Goal: Transaction & Acquisition: Purchase product/service

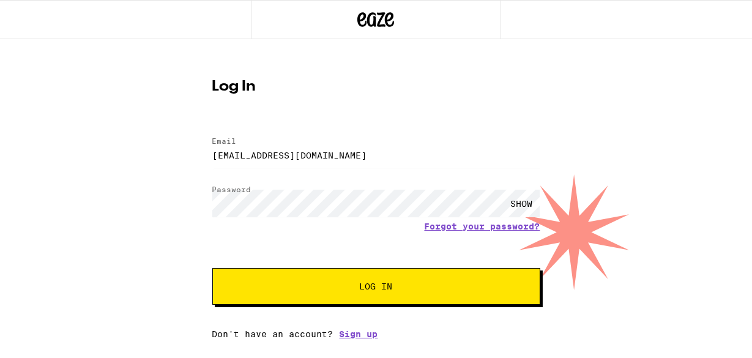
click at [352, 290] on span "Log In" at bounding box center [376, 286] width 229 height 9
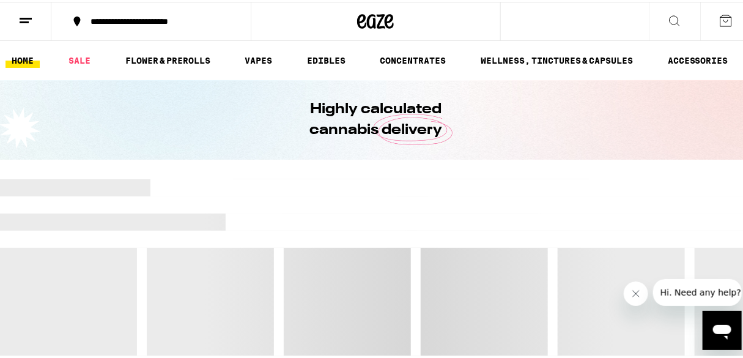
click at [201, 35] on button "**********" at bounding box center [150, 19] width 199 height 37
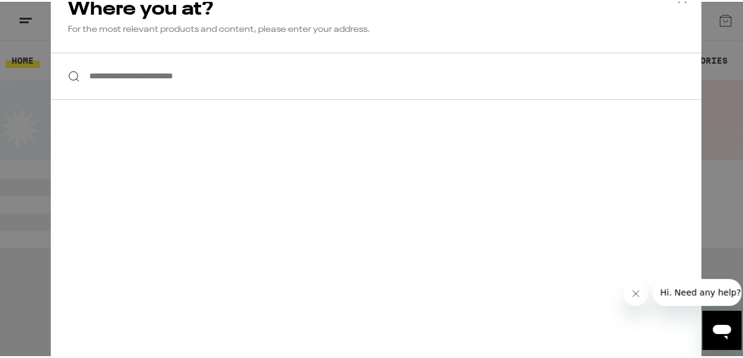
click at [193, 83] on input "**********" at bounding box center [376, 74] width 651 height 47
click at [698, 156] on div "**********" at bounding box center [376, 179] width 752 height 358
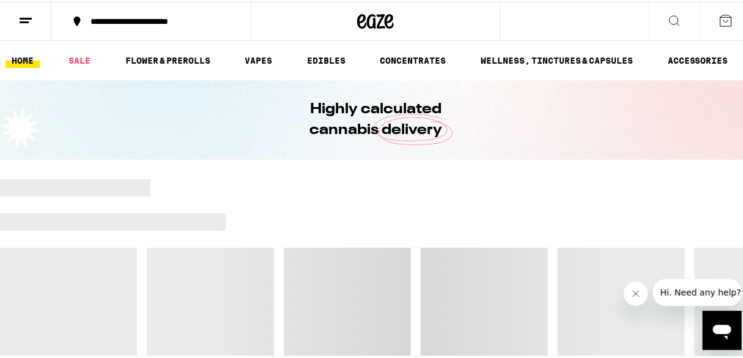
click at [711, 29] on button at bounding box center [725, 20] width 51 height 38
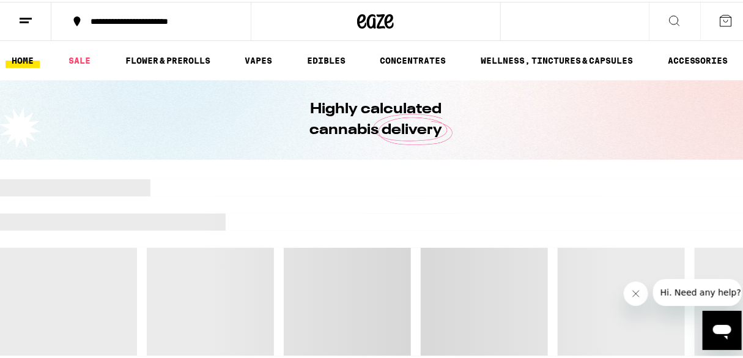
click at [26, 17] on line at bounding box center [26, 17] width 12 height 0
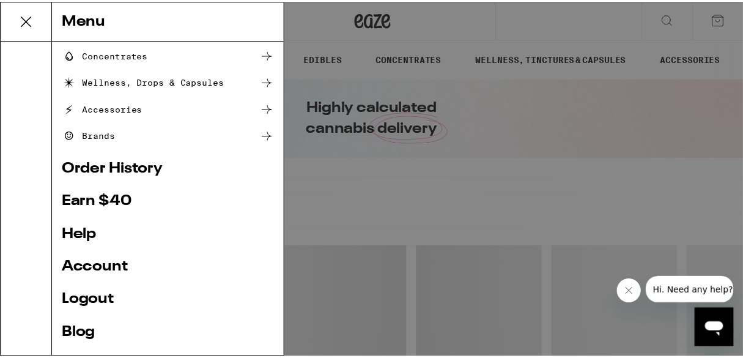
scroll to position [177, 0]
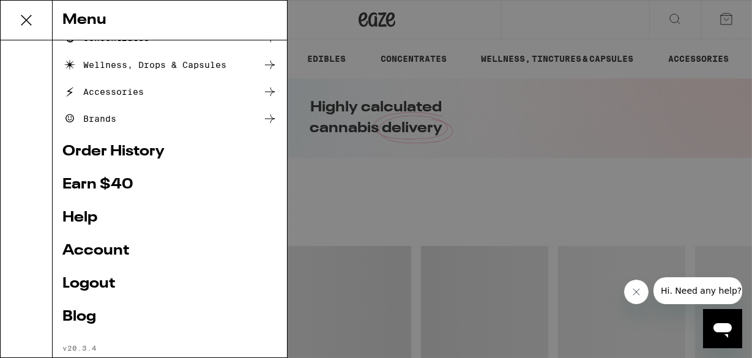
click at [110, 257] on link "Account" at bounding box center [169, 250] width 215 height 15
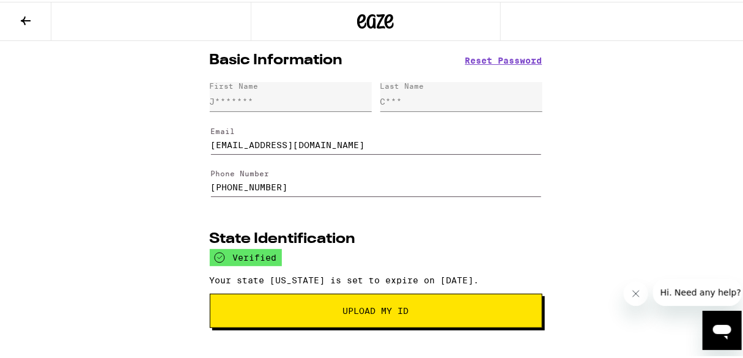
click at [29, 21] on icon at bounding box center [25, 19] width 15 height 15
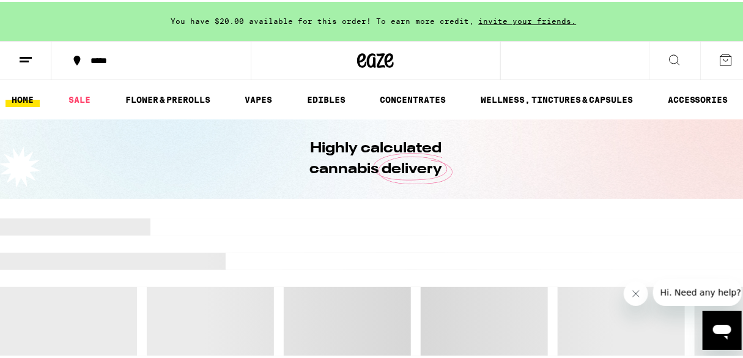
click at [123, 62] on div "*****" at bounding box center [157, 58] width 146 height 9
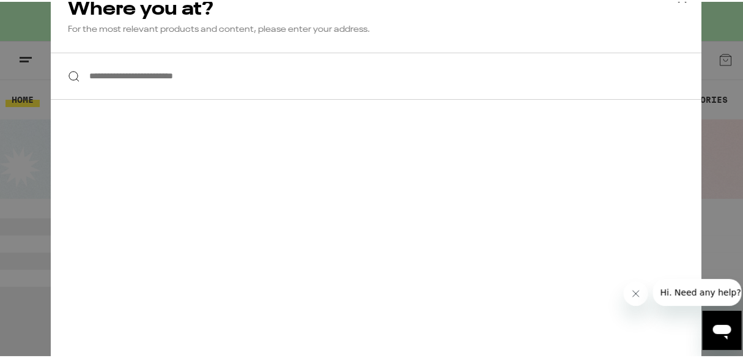
click at [135, 87] on input "**********" at bounding box center [376, 74] width 651 height 47
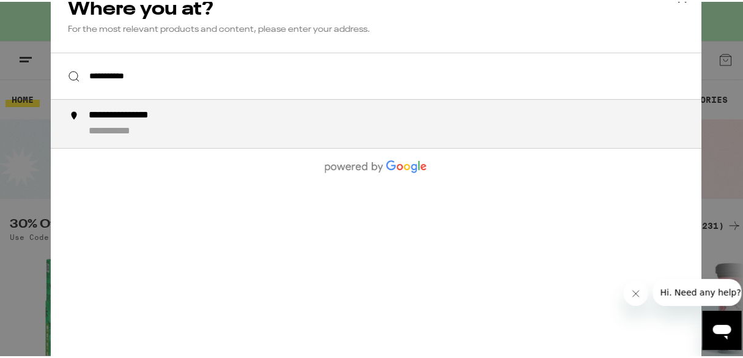
click at [122, 113] on div "**********" at bounding box center [138, 114] width 101 height 13
type input "**********"
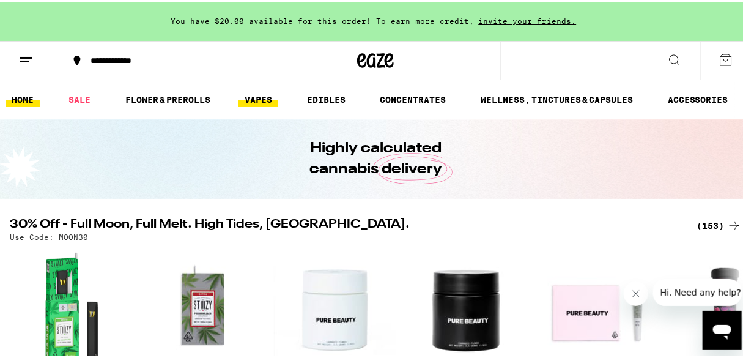
click at [262, 95] on link "VAPES" at bounding box center [259, 98] width 40 height 15
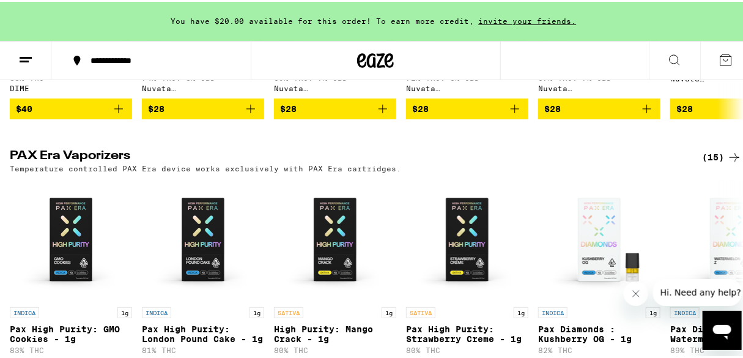
scroll to position [1154, 0]
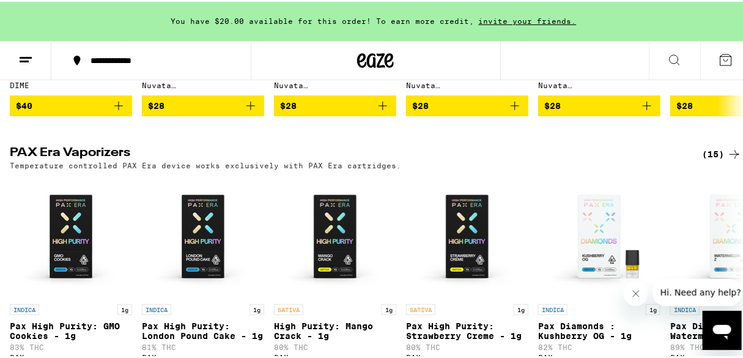
click at [713, 160] on div "(15)" at bounding box center [722, 152] width 40 height 15
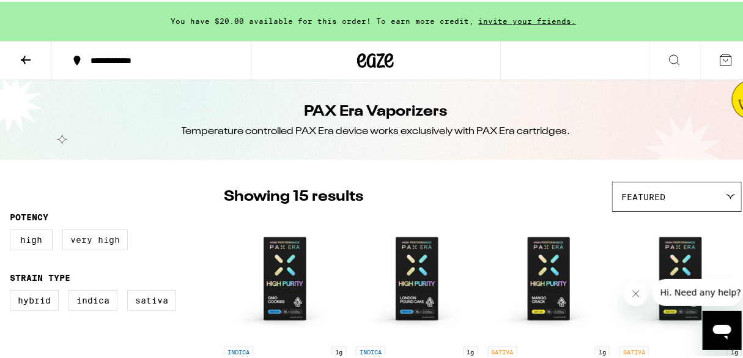
click at [84, 242] on label "Very High" at bounding box center [94, 238] width 65 height 21
click at [13, 230] on input "Very High" at bounding box center [12, 229] width 1 height 1
checkbox input "true"
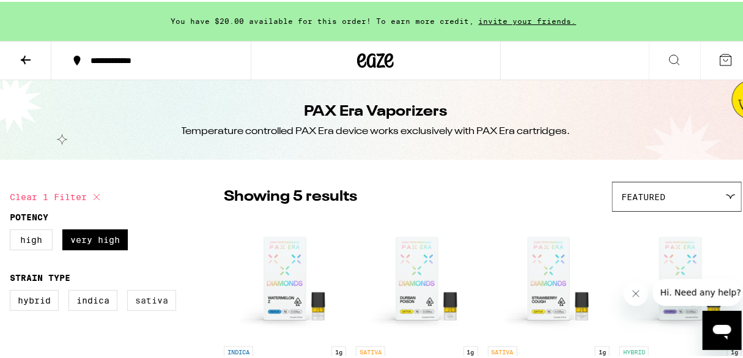
click at [152, 298] on label "Sativa" at bounding box center [151, 298] width 49 height 21
click at [13, 290] on input "Sativa" at bounding box center [12, 290] width 1 height 1
checkbox input "true"
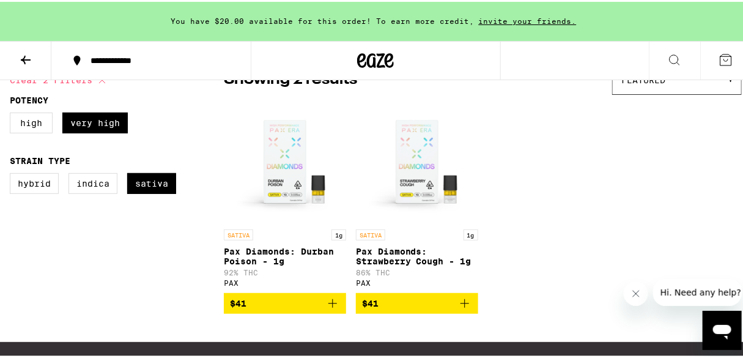
scroll to position [124, 0]
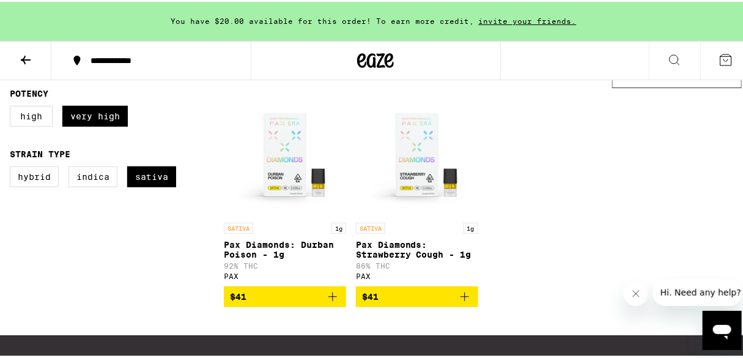
click at [331, 301] on icon "Add to bag" at bounding box center [332, 294] width 15 height 15
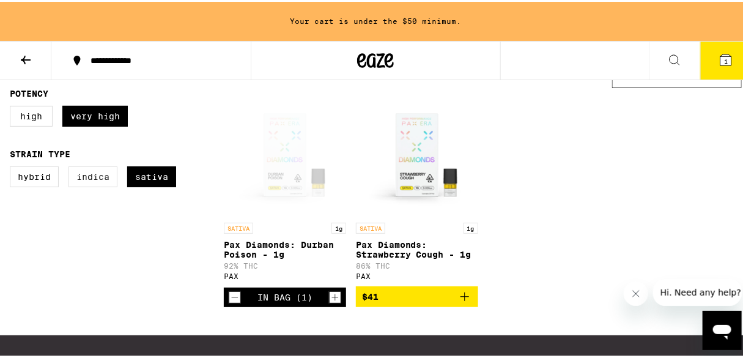
click at [92, 177] on label "Indica" at bounding box center [92, 175] width 49 height 21
click at [13, 167] on input "Indica" at bounding box center [12, 166] width 1 height 1
checkbox input "true"
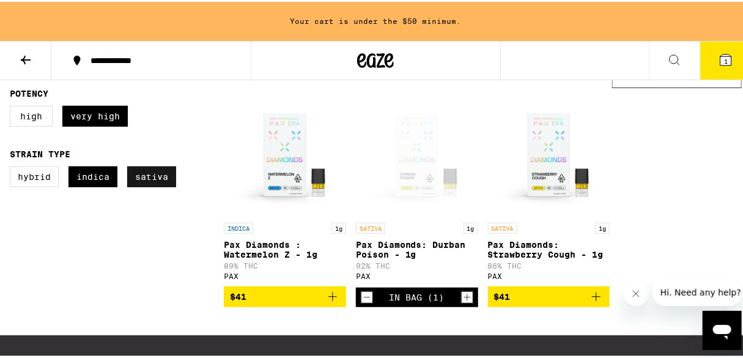
click at [150, 180] on label "Sativa" at bounding box center [151, 175] width 49 height 21
click at [13, 167] on input "Sativa" at bounding box center [12, 166] width 1 height 1
checkbox input "false"
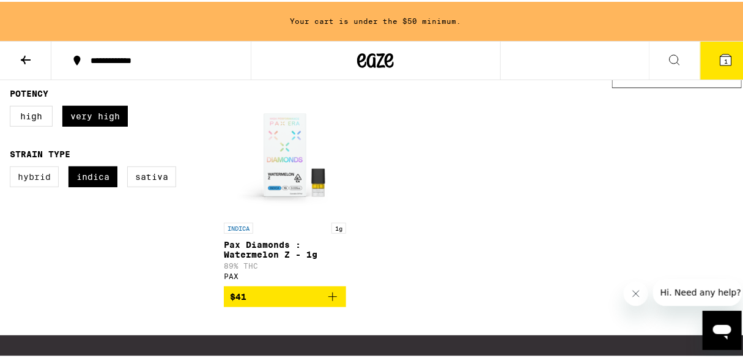
click at [41, 183] on label "Hybrid" at bounding box center [34, 175] width 49 height 21
click at [13, 167] on input "Hybrid" at bounding box center [12, 166] width 1 height 1
checkbox input "true"
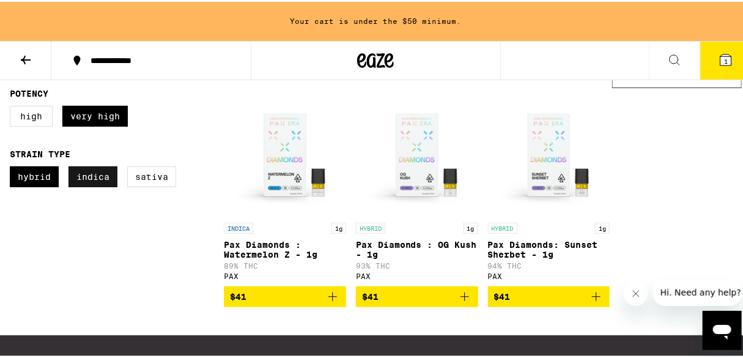
click at [81, 185] on label "Indica" at bounding box center [92, 175] width 49 height 21
click at [13, 167] on input "Indica" at bounding box center [12, 166] width 1 height 1
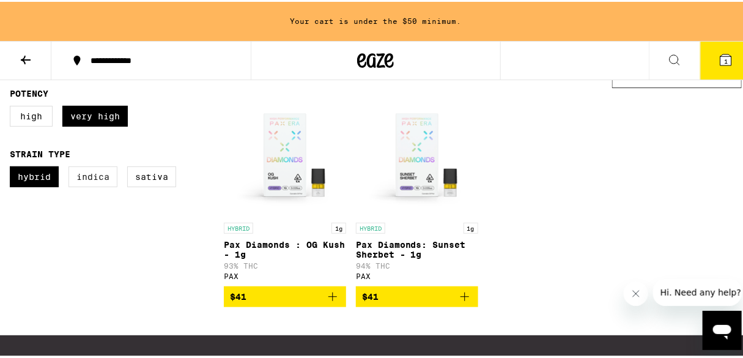
click at [92, 179] on label "Indica" at bounding box center [92, 175] width 49 height 21
click at [13, 167] on input "Indica" at bounding box center [12, 166] width 1 height 1
checkbox input "true"
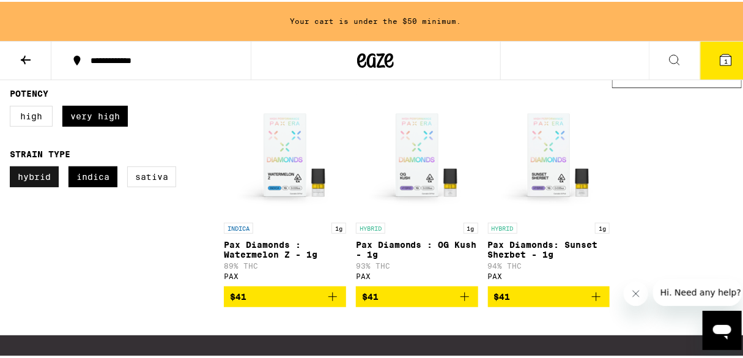
click at [43, 176] on label "Hybrid" at bounding box center [34, 175] width 49 height 21
click at [13, 167] on input "Hybrid" at bounding box center [12, 166] width 1 height 1
checkbox input "false"
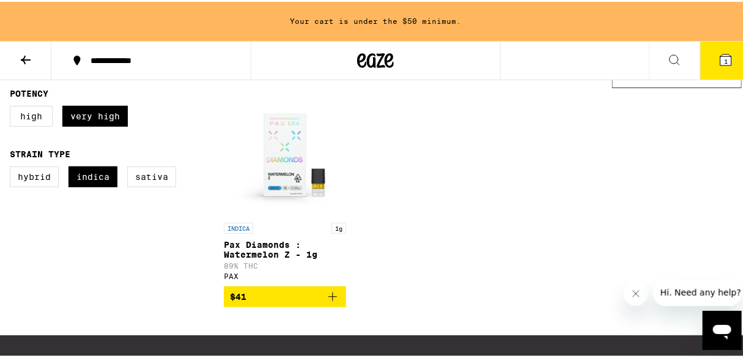
click at [331, 302] on icon "Add to bag" at bounding box center [332, 294] width 15 height 15
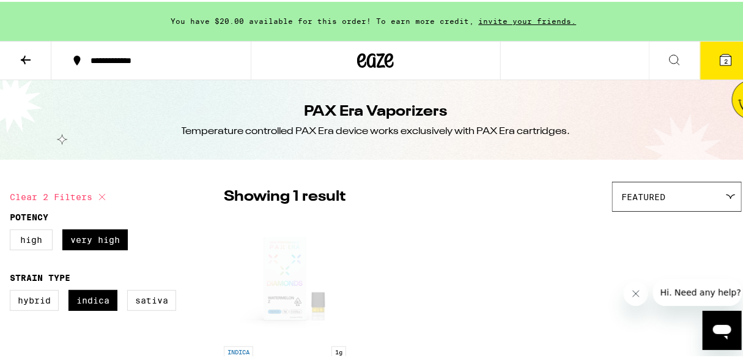
click at [25, 56] on icon at bounding box center [25, 58] width 15 height 15
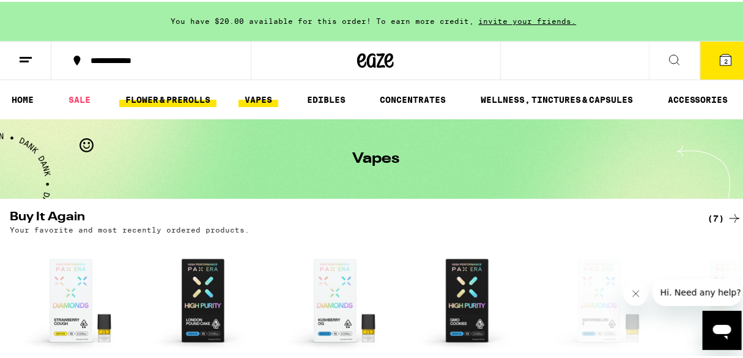
click at [191, 97] on link "FLOWER & PREROLLS" at bounding box center [167, 98] width 97 height 15
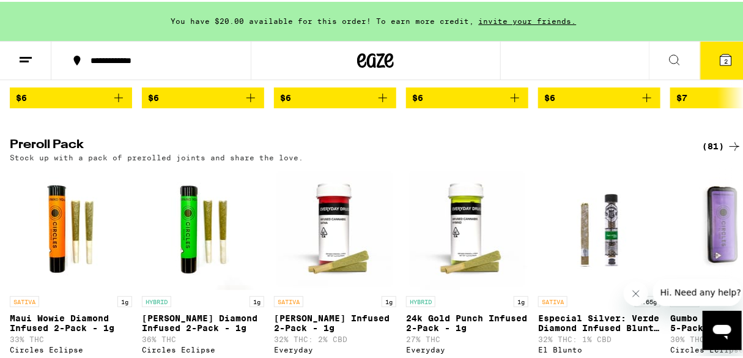
scroll to position [910, 0]
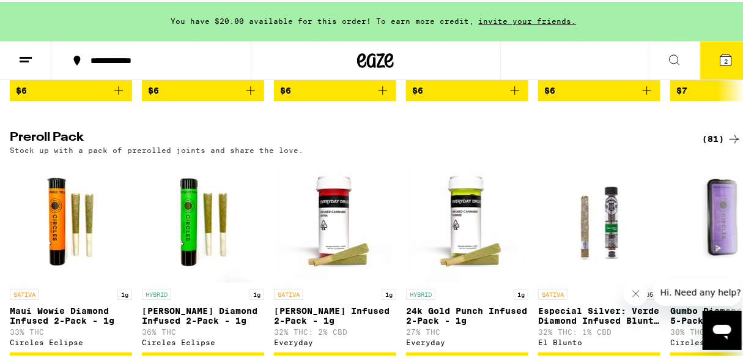
click at [706, 144] on div "(81)" at bounding box center [722, 137] width 40 height 15
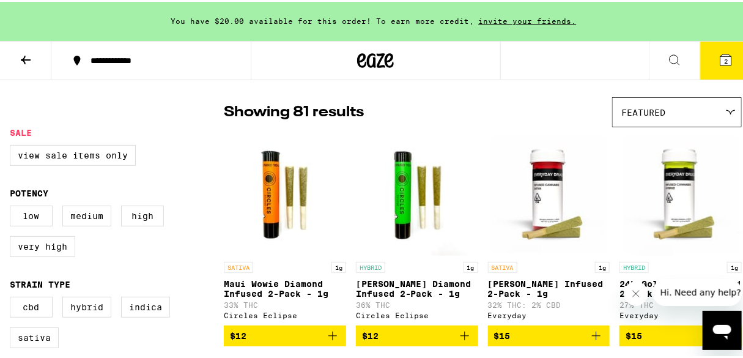
scroll to position [86, 0]
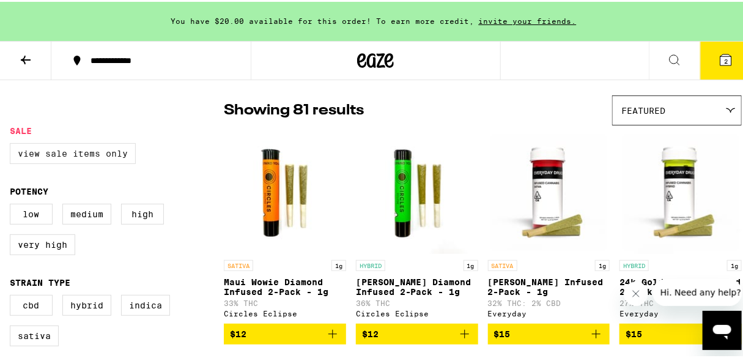
click at [86, 155] on label "View Sale Items Only" at bounding box center [73, 151] width 126 height 21
click at [13, 144] on input "View Sale Items Only" at bounding box center [12, 143] width 1 height 1
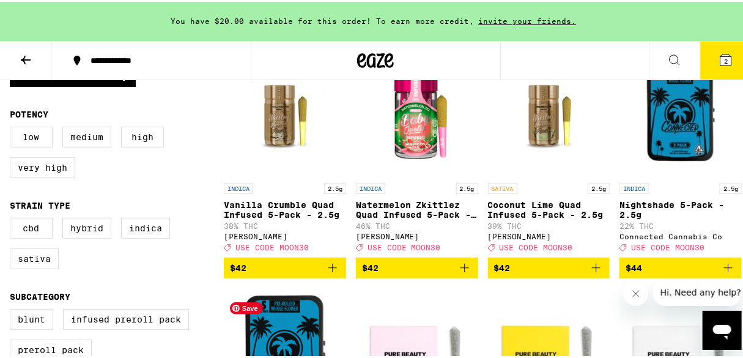
scroll to position [151, 0]
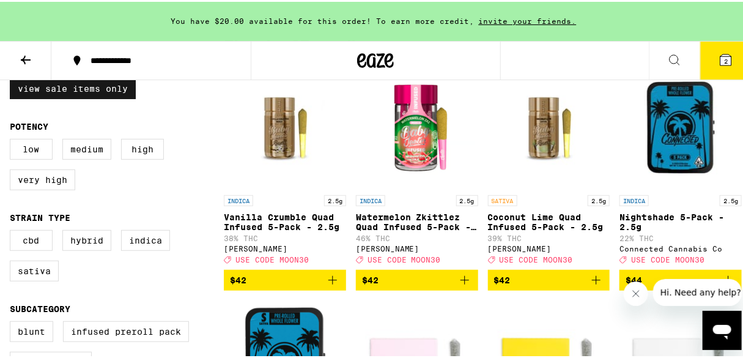
click at [83, 92] on label "View Sale Items Only" at bounding box center [73, 86] width 126 height 21
click at [13, 79] on input "View Sale Items Only" at bounding box center [12, 78] width 1 height 1
checkbox input "false"
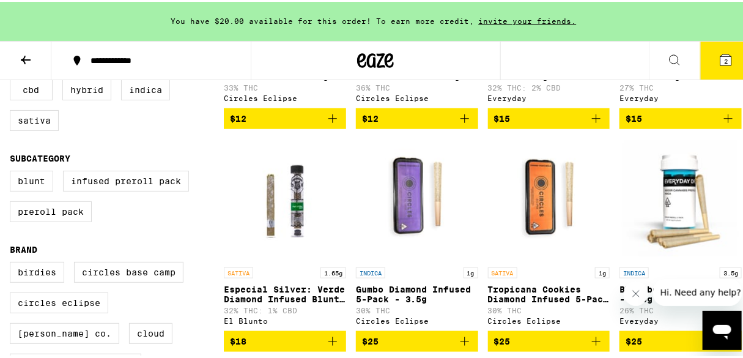
scroll to position [308, 0]
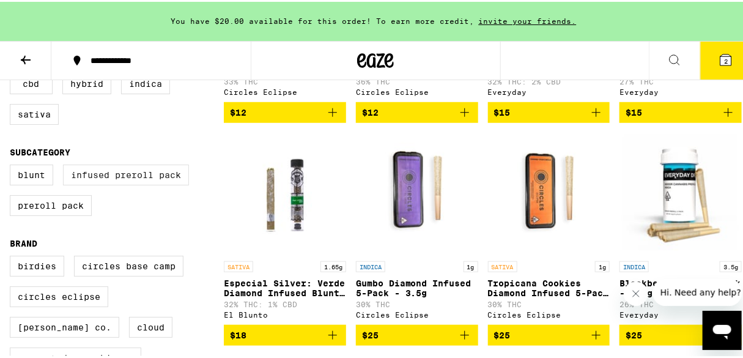
click at [130, 178] on label "Infused Preroll Pack" at bounding box center [126, 173] width 126 height 21
click at [13, 165] on input "Infused Preroll Pack" at bounding box center [12, 165] width 1 height 1
checkbox input "true"
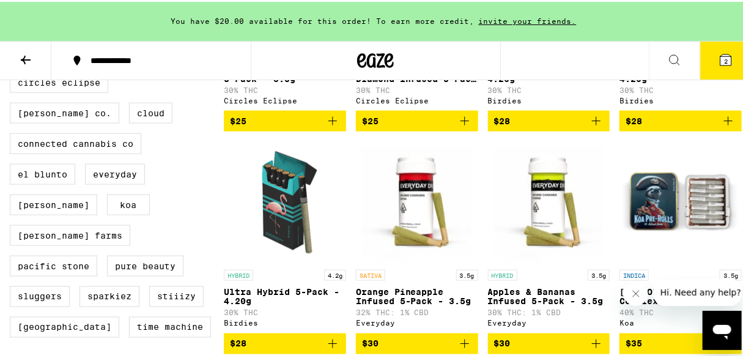
scroll to position [528, 0]
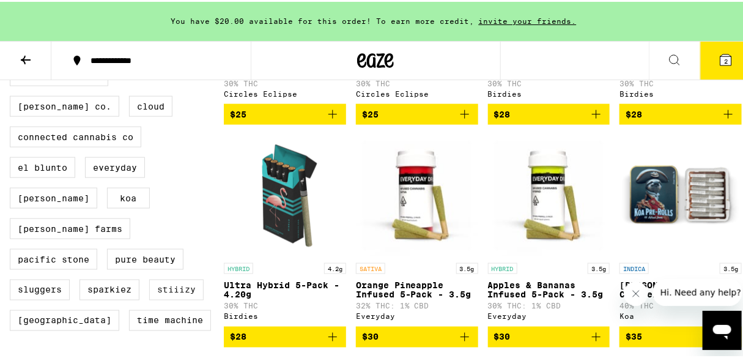
click at [155, 278] on label "STIIIZY" at bounding box center [176, 288] width 54 height 21
click at [13, 35] on input "STIIIZY" at bounding box center [12, 35] width 1 height 1
checkbox input "true"
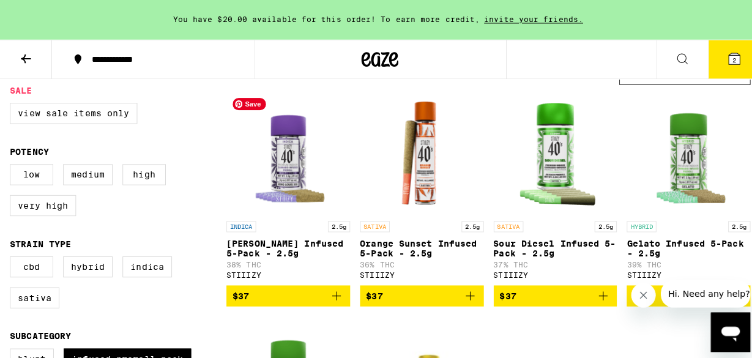
scroll to position [136, 0]
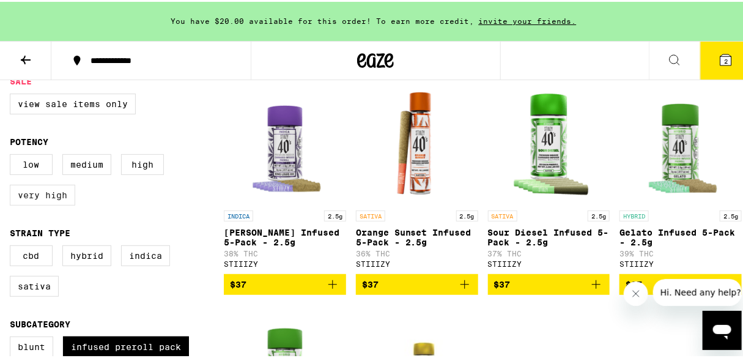
click at [59, 199] on label "Very High" at bounding box center [42, 193] width 65 height 21
click at [13, 155] on input "Very High" at bounding box center [12, 154] width 1 height 1
checkbox input "true"
click at [48, 290] on label "Sativa" at bounding box center [34, 284] width 49 height 21
click at [13, 246] on input "Sativa" at bounding box center [12, 245] width 1 height 1
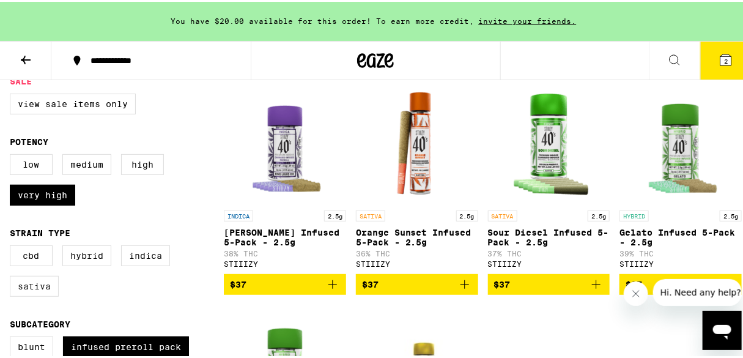
checkbox input "true"
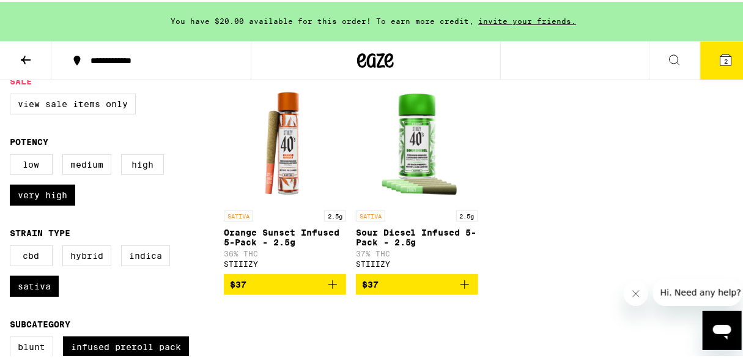
click at [461, 286] on icon "Add to bag" at bounding box center [465, 282] width 9 height 9
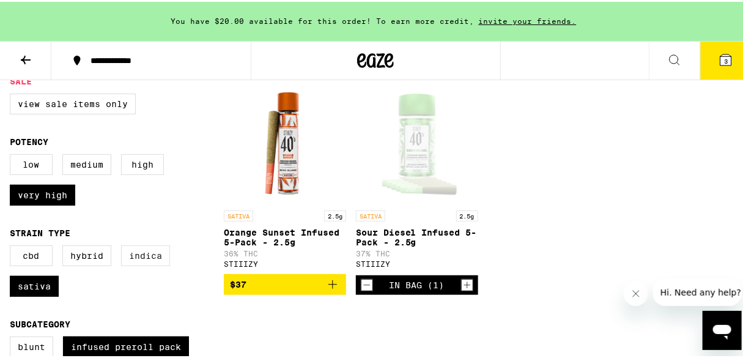
click at [137, 261] on label "Indica" at bounding box center [145, 253] width 49 height 21
click at [13, 246] on input "Indica" at bounding box center [12, 245] width 1 height 1
checkbox input "true"
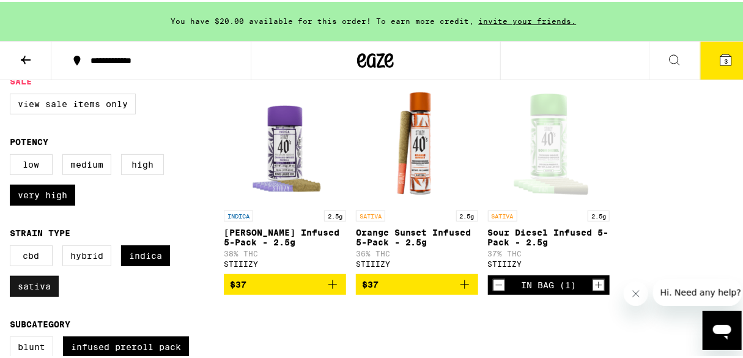
click at [43, 284] on label "Sativa" at bounding box center [34, 284] width 49 height 21
click at [13, 246] on input "Sativa" at bounding box center [12, 245] width 1 height 1
checkbox input "false"
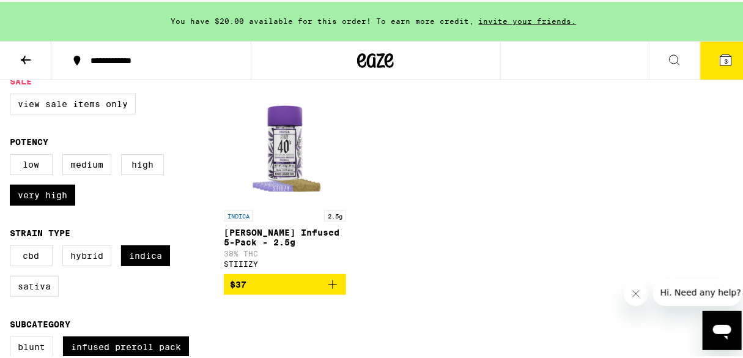
click at [331, 289] on icon "Add to bag" at bounding box center [332, 282] width 15 height 15
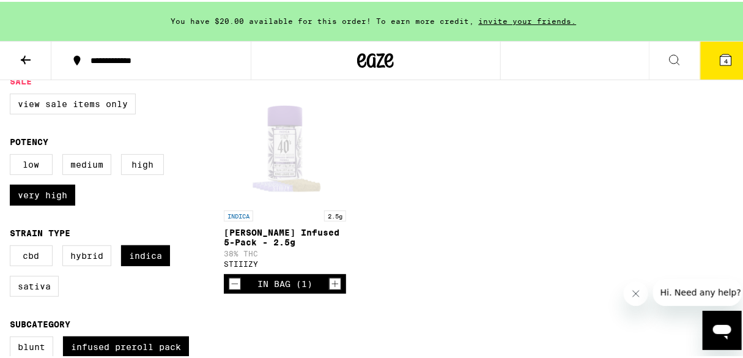
click at [724, 59] on span "4" at bounding box center [726, 59] width 4 height 7
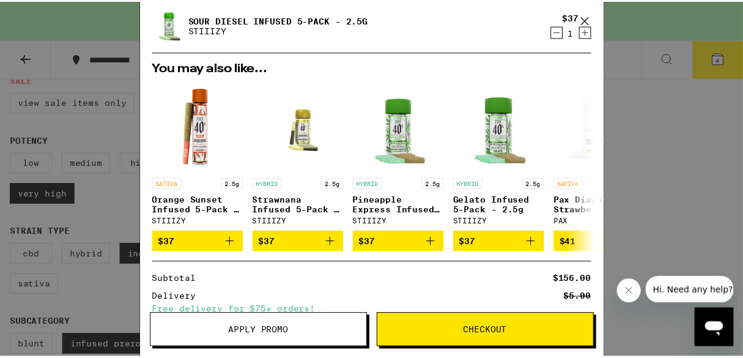
scroll to position [174, 0]
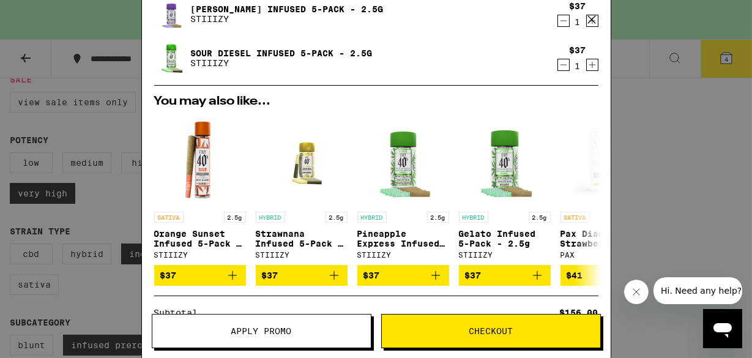
click at [594, 20] on icon at bounding box center [591, 19] width 18 height 18
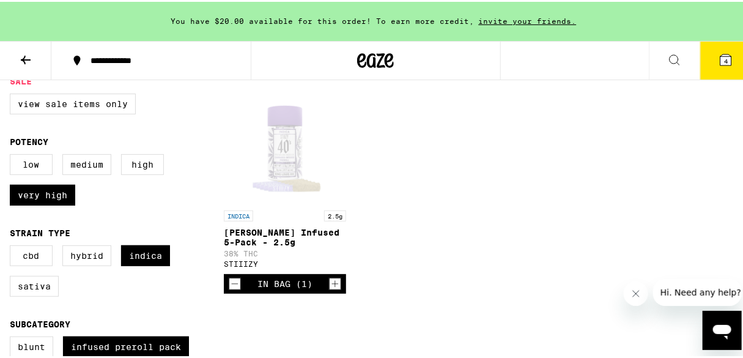
click at [724, 56] on span "4" at bounding box center [726, 59] width 4 height 7
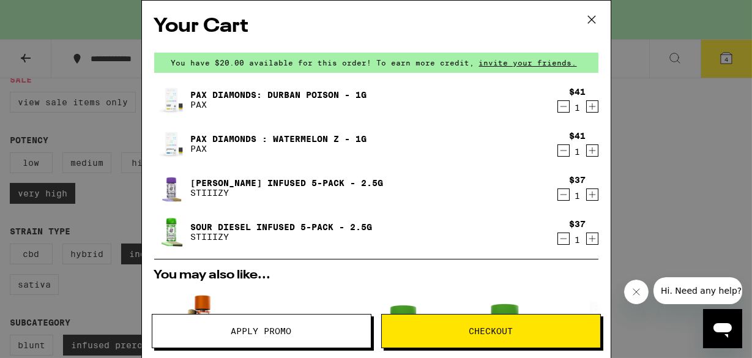
click at [592, 18] on icon at bounding box center [591, 19] width 18 height 18
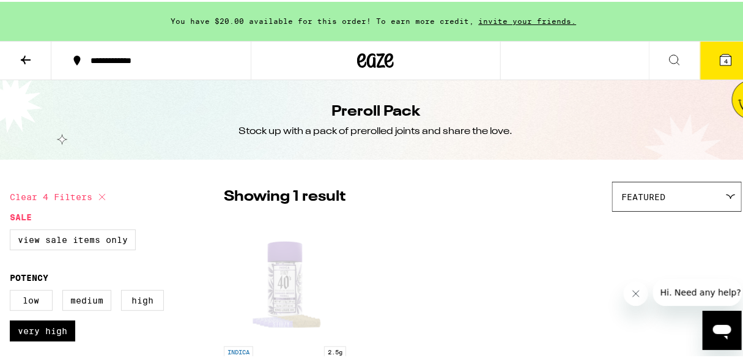
click at [25, 56] on icon at bounding box center [25, 58] width 15 height 15
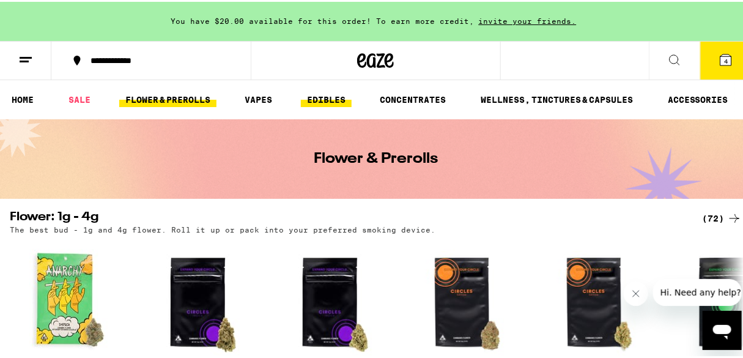
click at [324, 102] on link "EDIBLES" at bounding box center [326, 98] width 51 height 15
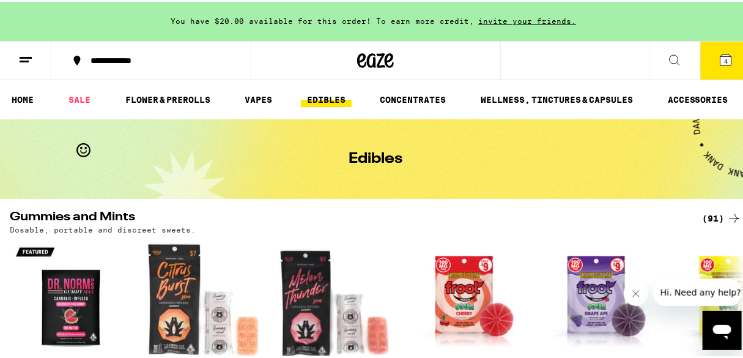
click at [702, 215] on div "(91)" at bounding box center [722, 216] width 40 height 15
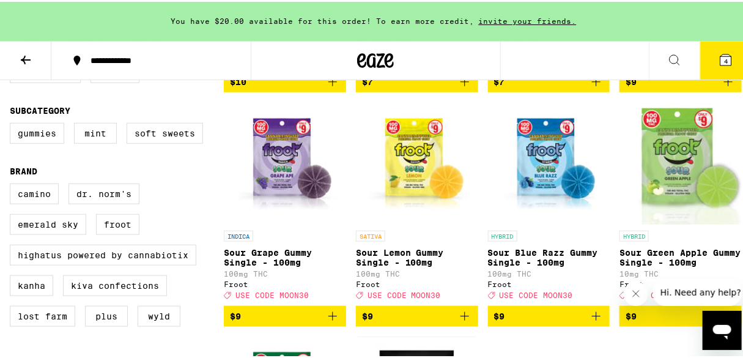
scroll to position [416, 0]
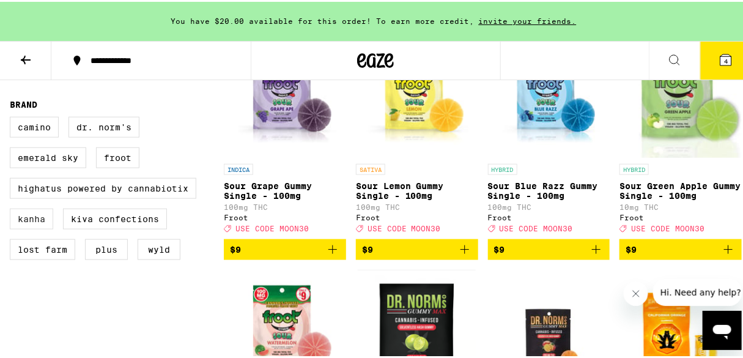
click at [39, 228] on label "Kanha" at bounding box center [31, 217] width 43 height 21
click at [13, 117] on input "Kanha" at bounding box center [12, 117] width 1 height 1
checkbox input "true"
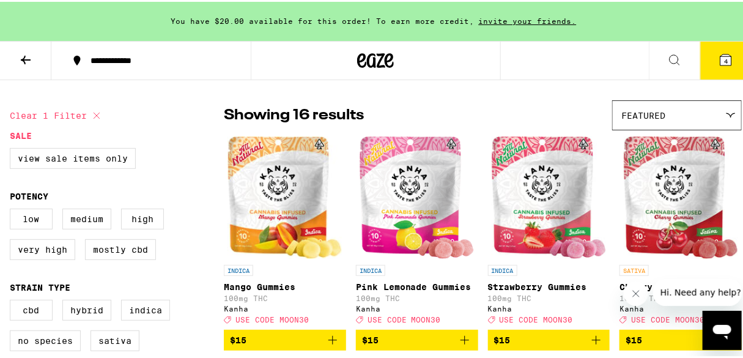
scroll to position [82, 0]
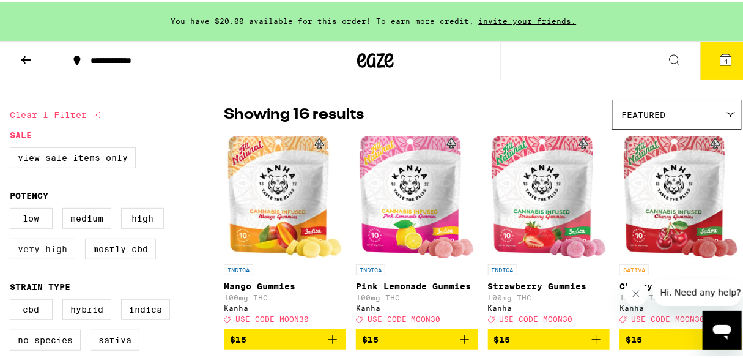
click at [62, 254] on label "Very High" at bounding box center [42, 247] width 65 height 21
click at [13, 209] on input "Very High" at bounding box center [12, 208] width 1 height 1
checkbox input "true"
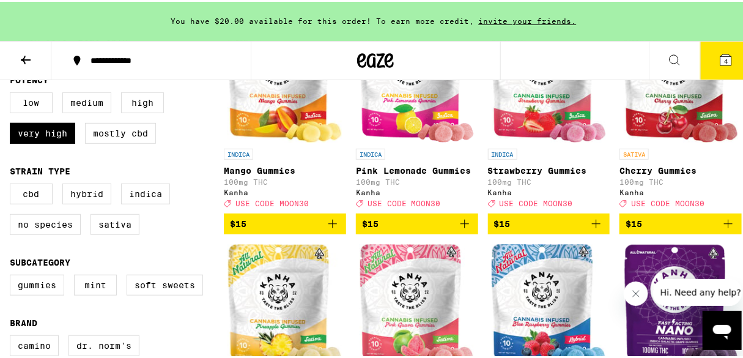
scroll to position [187, 0]
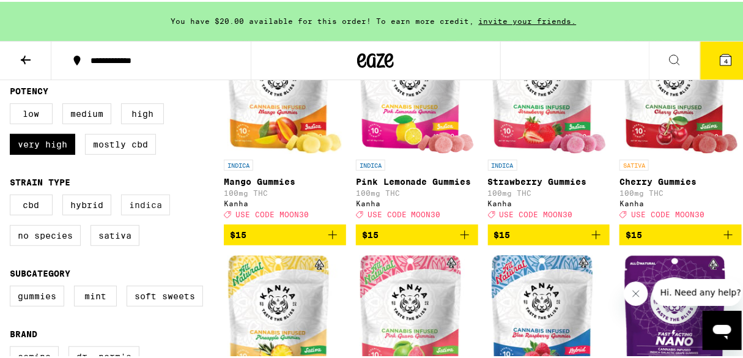
click at [148, 213] on label "Indica" at bounding box center [145, 203] width 49 height 21
click at [13, 195] on input "Indica" at bounding box center [12, 194] width 1 height 1
checkbox input "true"
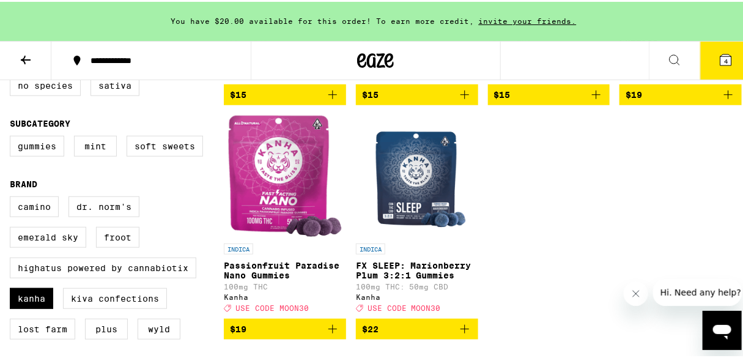
scroll to position [338, 0]
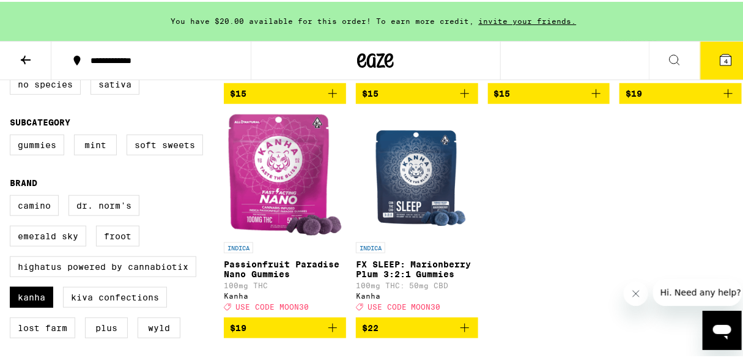
click at [461, 333] on icon "Add to bag" at bounding box center [464, 326] width 15 height 15
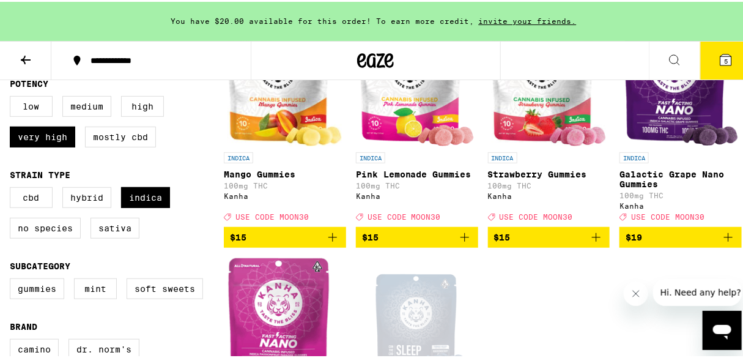
scroll to position [150, 0]
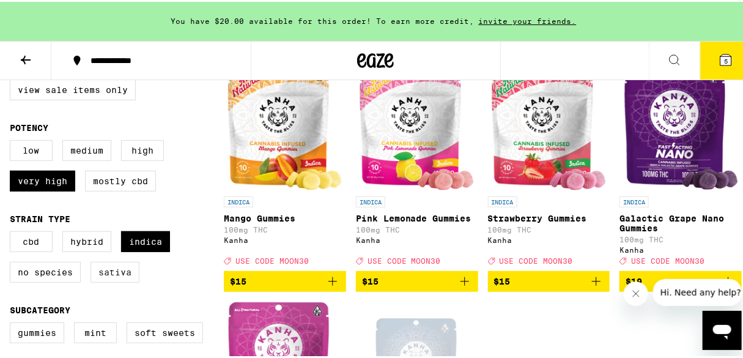
click at [124, 279] on label "Sativa" at bounding box center [115, 270] width 49 height 21
click at [13, 232] on input "Sativa" at bounding box center [12, 231] width 1 height 1
checkbox input "true"
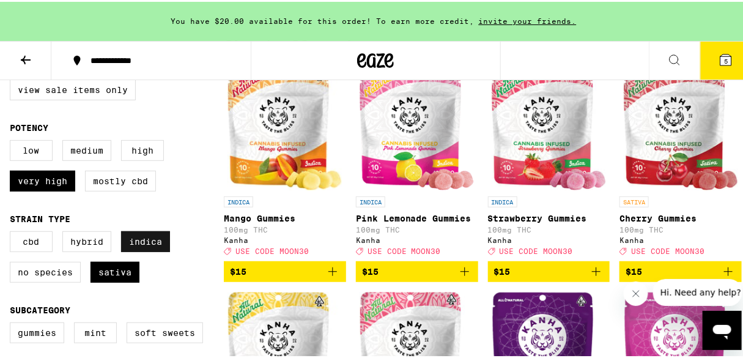
click at [141, 248] on label "Indica" at bounding box center [145, 239] width 49 height 21
click at [13, 232] on input "Indica" at bounding box center [12, 231] width 1 height 1
checkbox input "false"
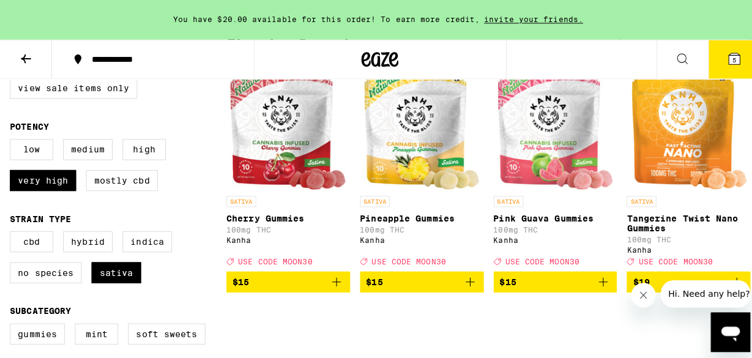
scroll to position [183, 0]
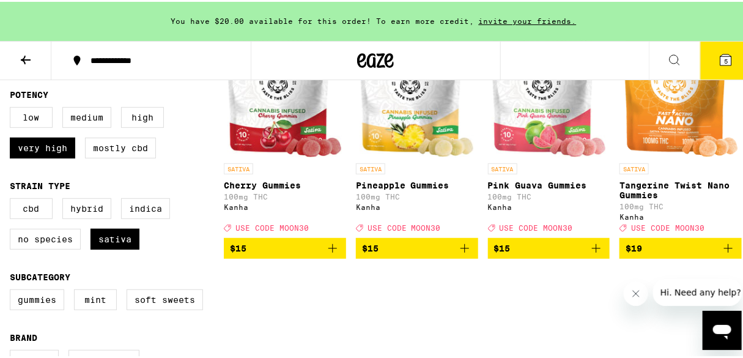
click at [721, 252] on icon "Add to bag" at bounding box center [728, 246] width 15 height 15
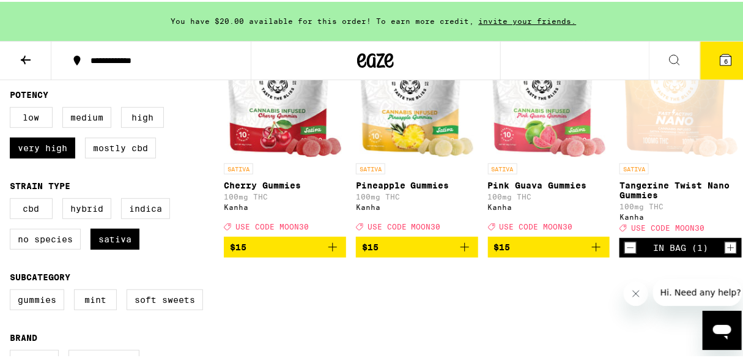
click at [724, 57] on span "6" at bounding box center [726, 59] width 4 height 7
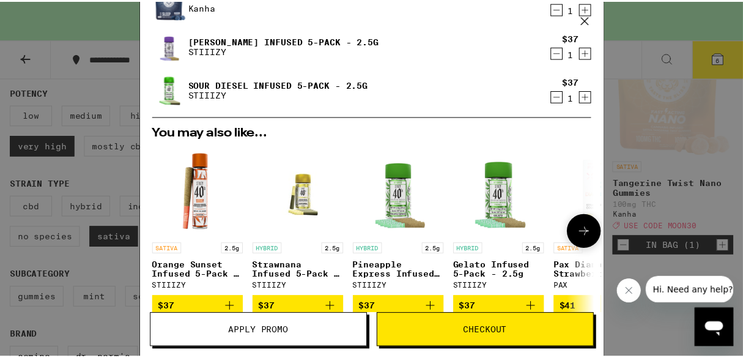
scroll to position [429, 0]
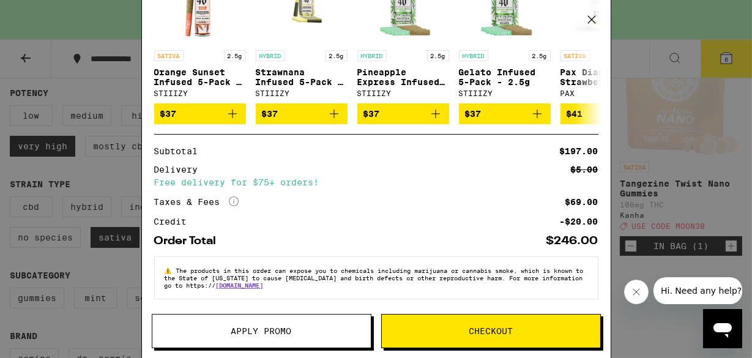
click at [313, 327] on button "Apply Promo" at bounding box center [262, 331] width 220 height 34
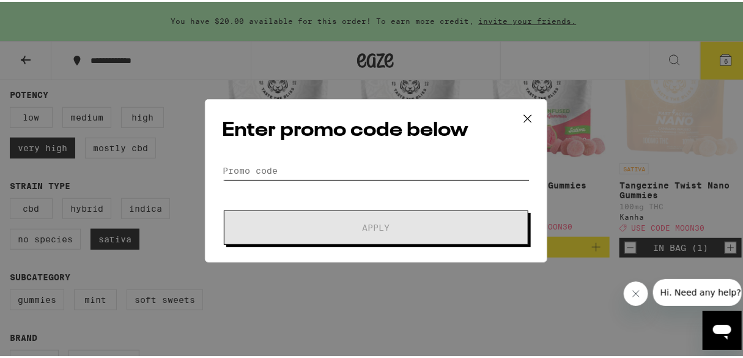
click at [306, 166] on input "Promo Code" at bounding box center [376, 169] width 307 height 18
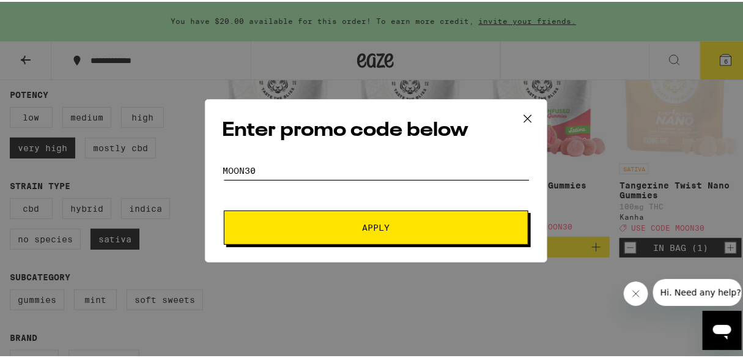
type input "MOON30"
click at [381, 222] on span "Apply" at bounding box center [376, 225] width 28 height 9
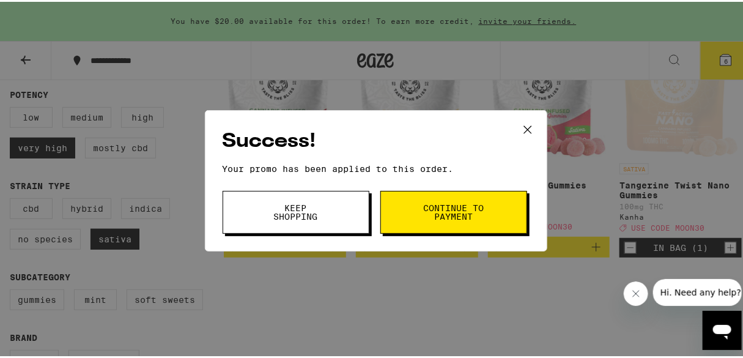
click at [430, 203] on span "Continue to payment" at bounding box center [454, 210] width 62 height 17
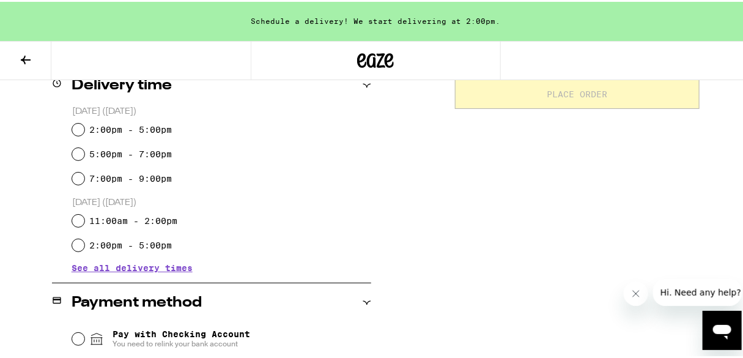
scroll to position [301, 0]
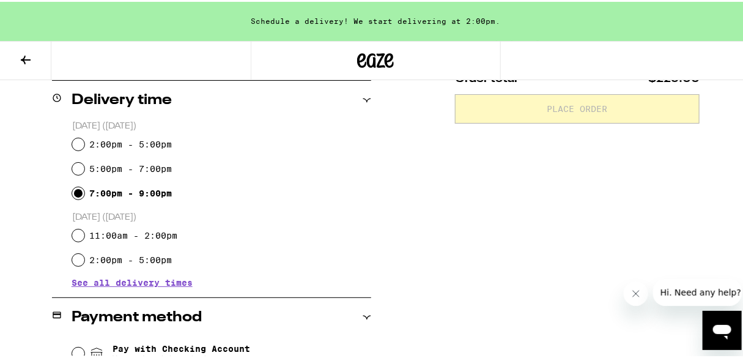
click at [77, 193] on input "7:00pm - 9:00pm" at bounding box center [78, 191] width 12 height 12
radio input "true"
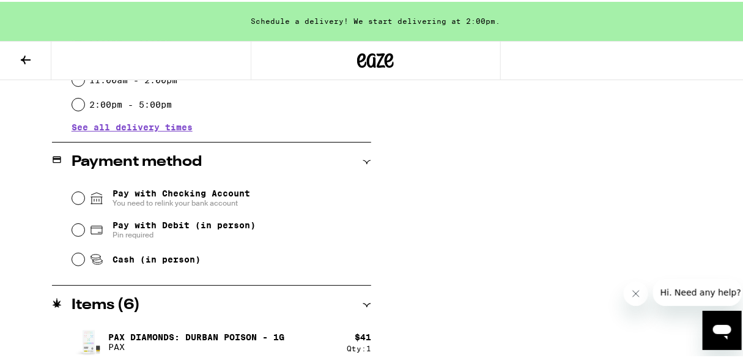
scroll to position [456, 0]
click at [79, 231] on input "Pay with Debit (in person) Pin required" at bounding box center [78, 229] width 12 height 12
radio input "true"
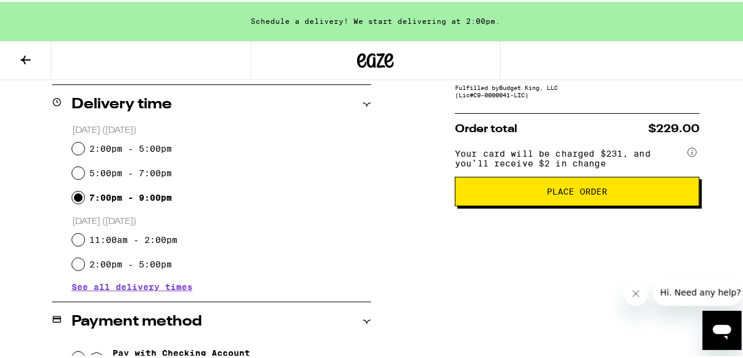
scroll to position [300, 0]
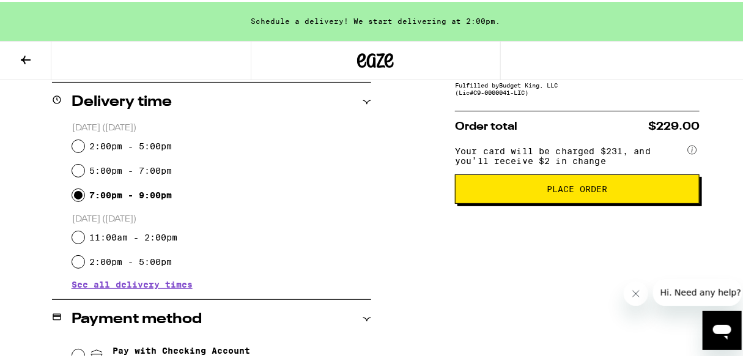
click at [580, 191] on span "Place Order" at bounding box center [577, 187] width 61 height 9
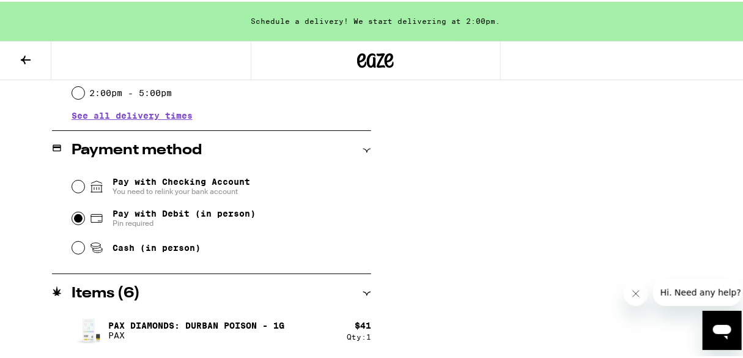
scroll to position [588, 0]
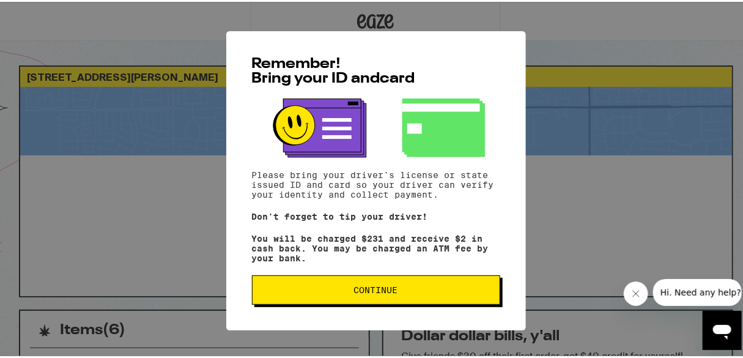
click at [391, 290] on span "Continue" at bounding box center [376, 288] width 44 height 9
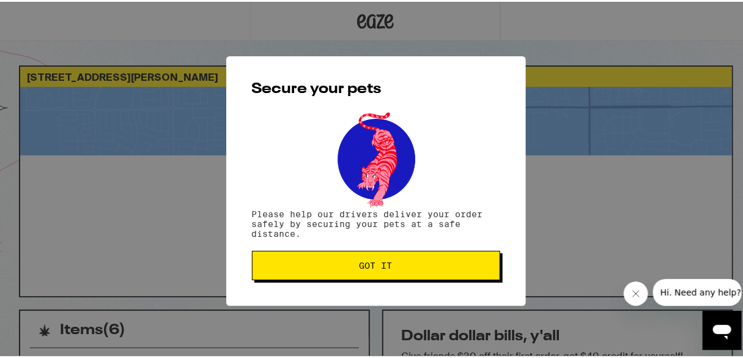
click at [380, 272] on button "Got it" at bounding box center [376, 263] width 248 height 29
